Goal: Browse casually: Explore the website without a specific task or goal

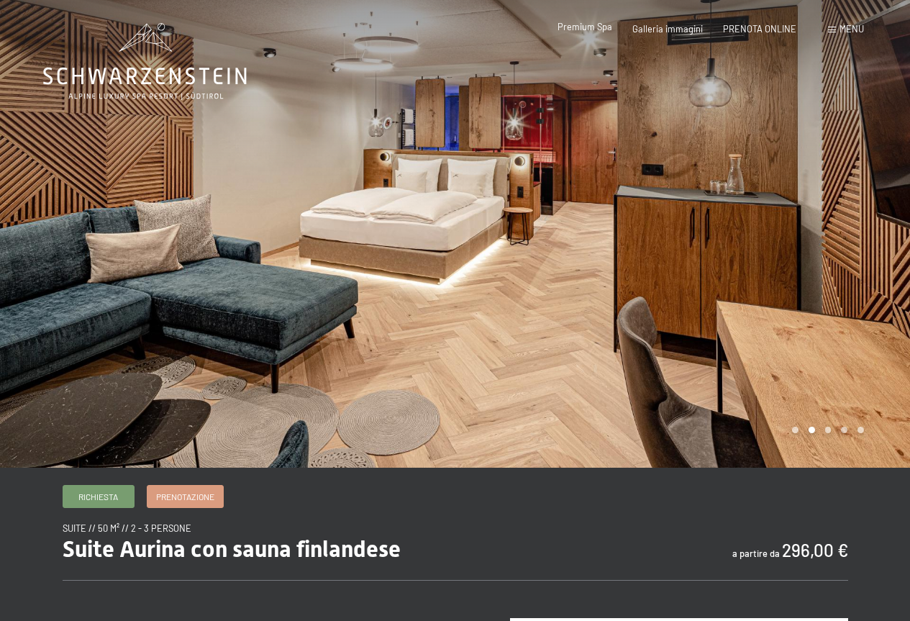
drag, startPoint x: 0, startPoint y: 0, endPoint x: 600, endPoint y: 29, distance: 601.2
click at [600, 29] on span "Premium Spa" at bounding box center [584, 27] width 55 height 12
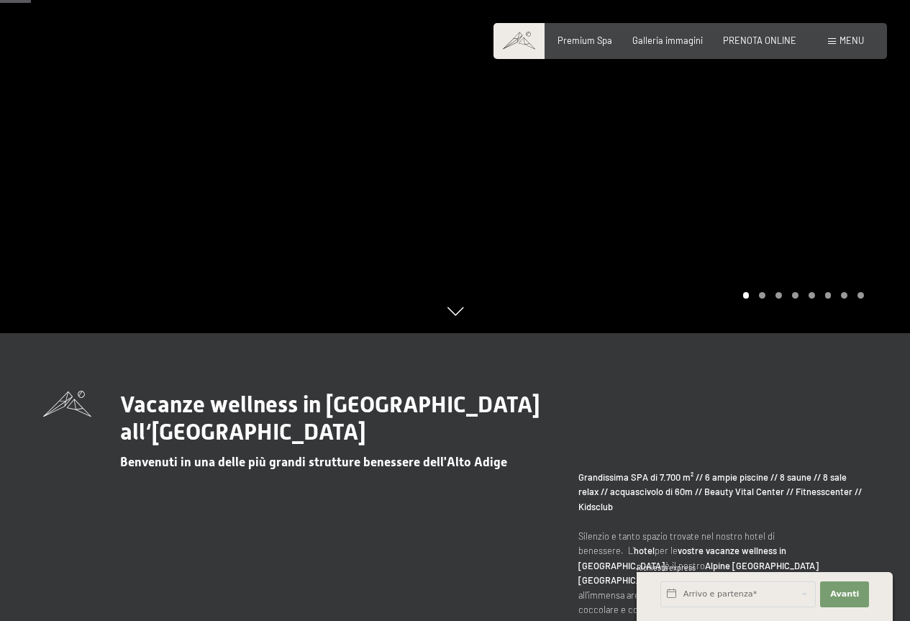
scroll to position [72, 0]
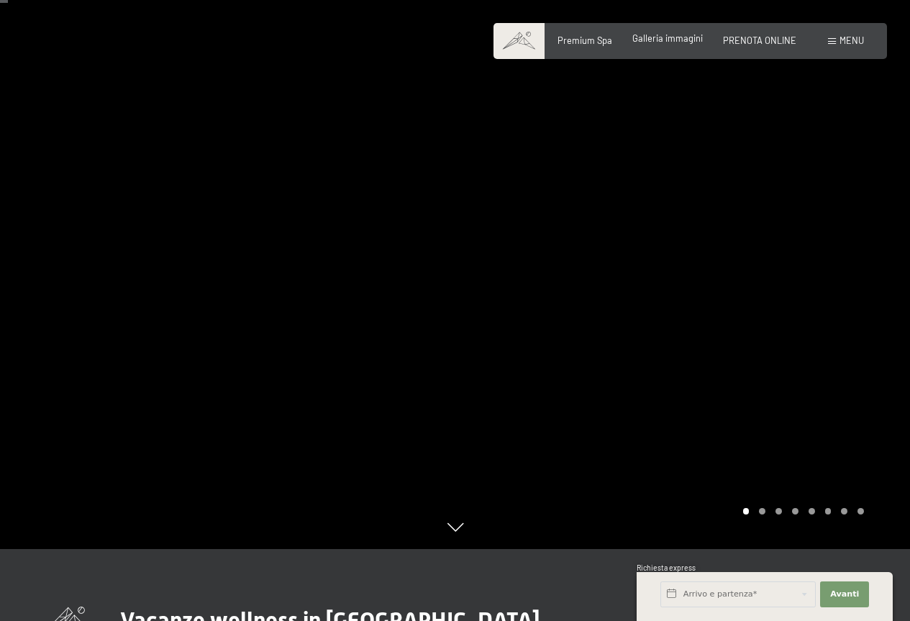
click at [659, 41] on span "Galleria immagini" at bounding box center [667, 38] width 70 height 12
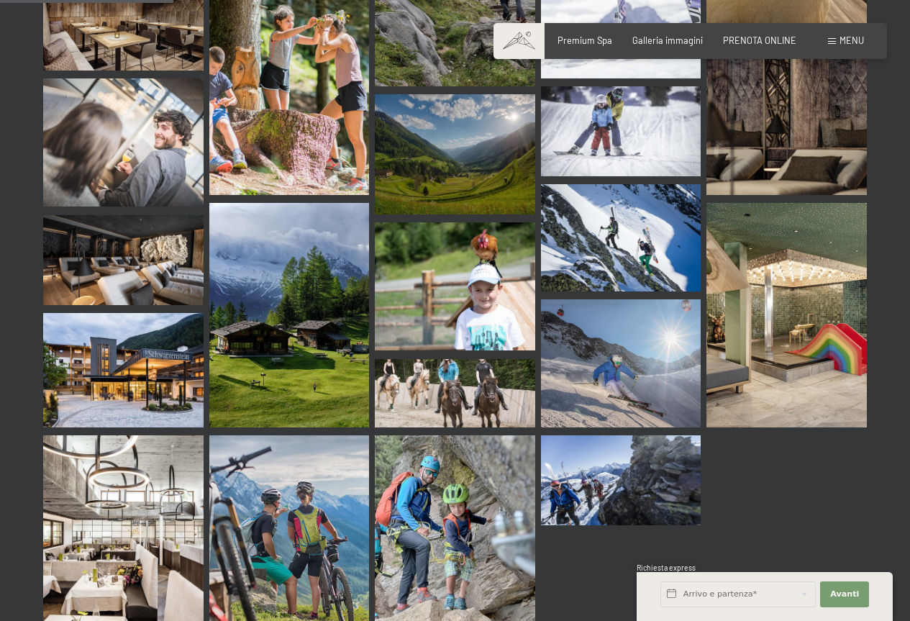
scroll to position [2517, 0]
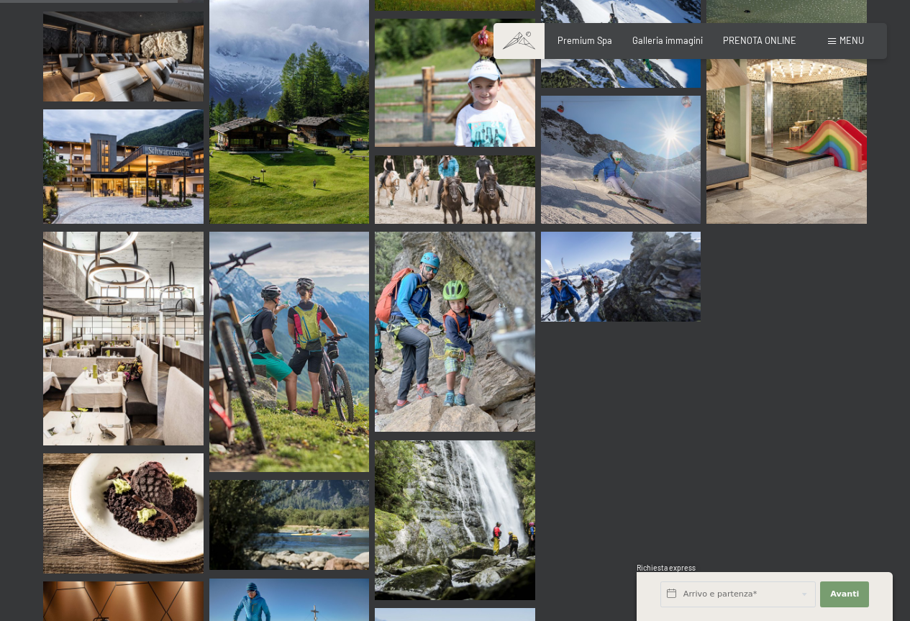
click at [110, 342] on img at bounding box center [123, 339] width 160 height 214
